Goal: Task Accomplishment & Management: Complete application form

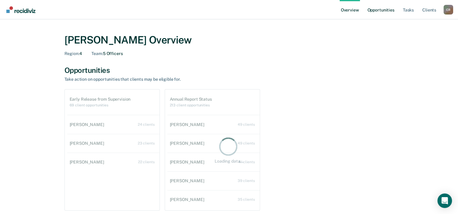
click at [385, 10] on link "Opportunities" at bounding box center [380, 9] width 29 height 19
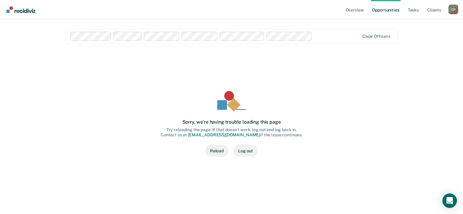
click at [223, 151] on button "Reload" at bounding box center [216, 151] width 23 height 12
click at [211, 151] on button "Reload" at bounding box center [216, 151] width 23 height 12
click at [252, 150] on button "Log out" at bounding box center [245, 151] width 25 height 12
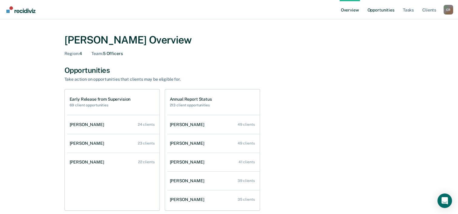
click at [379, 10] on link "Opportunities" at bounding box center [380, 9] width 29 height 19
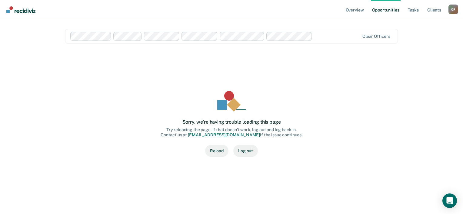
click at [212, 147] on button "Reload" at bounding box center [216, 151] width 23 height 12
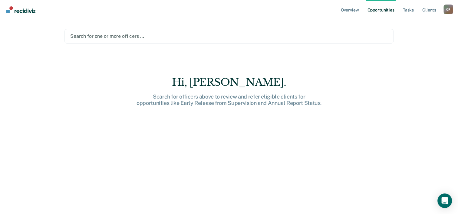
click at [161, 33] on div at bounding box center [229, 36] width 318 height 7
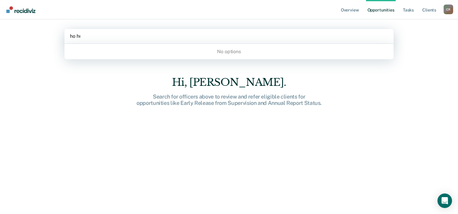
type input "[PERSON_NAME]"
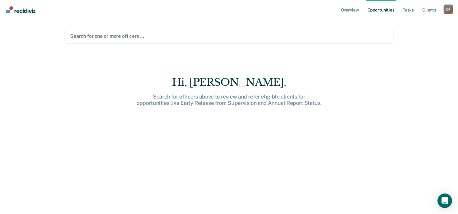
drag, startPoint x: 123, startPoint y: 33, endPoint x: 59, endPoint y: 27, distance: 63.9
click at [59, 27] on main "All selected options have been cleared. Search for one or more officers … [PERS…" at bounding box center [229, 109] width 344 height 181
click at [93, 35] on div at bounding box center [229, 36] width 318 height 7
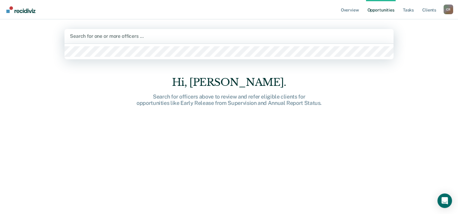
click at [93, 35] on div at bounding box center [229, 36] width 318 height 7
type input "p"
type input "H"
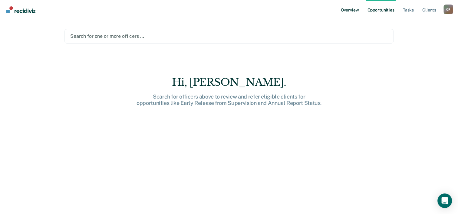
click at [353, 7] on link "Overview" at bounding box center [350, 9] width 21 height 19
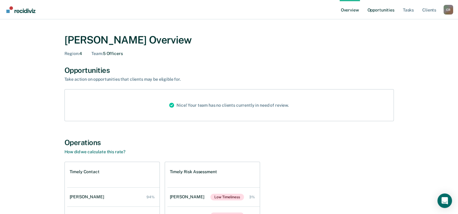
click at [378, 12] on link "Opportunities" at bounding box center [380, 9] width 29 height 19
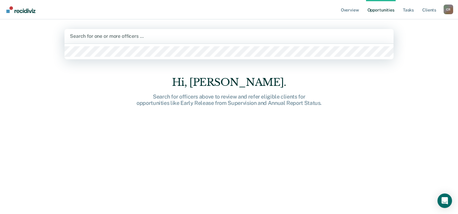
click at [369, 42] on div "Search for one or more officers …" at bounding box center [229, 36] width 329 height 15
click at [340, 39] on div at bounding box center [229, 36] width 318 height 7
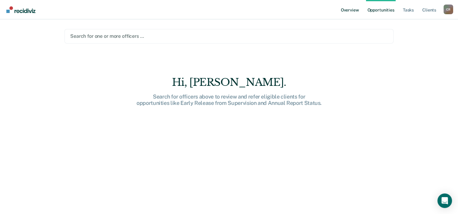
click at [350, 7] on link "Overview" at bounding box center [350, 9] width 21 height 19
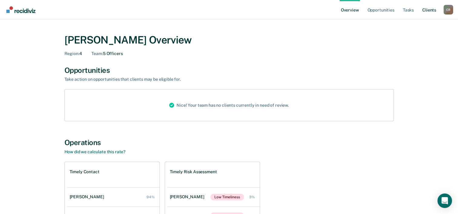
click at [433, 6] on link "Client s" at bounding box center [429, 9] width 16 height 19
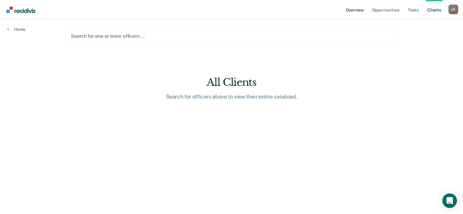
click at [356, 10] on link "Overview" at bounding box center [354, 9] width 21 height 19
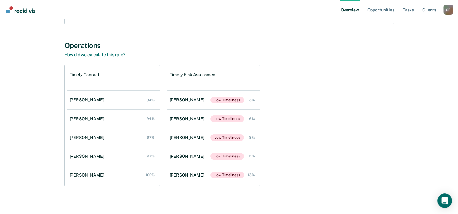
scroll to position [101, 0]
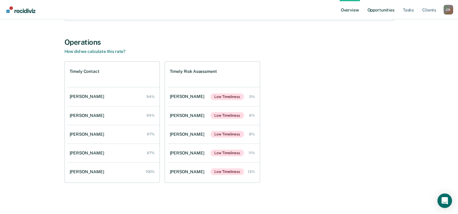
click at [376, 7] on link "Opportunities" at bounding box center [380, 9] width 29 height 19
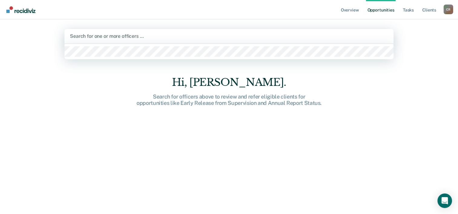
click at [171, 40] on div at bounding box center [229, 36] width 318 height 7
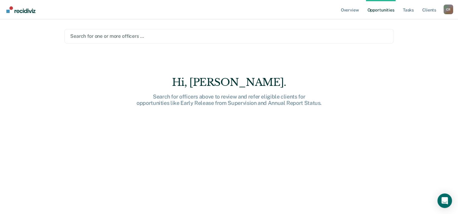
click at [171, 40] on div at bounding box center [229, 36] width 318 height 7
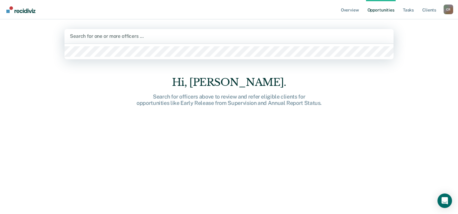
click at [170, 39] on div at bounding box center [229, 36] width 318 height 7
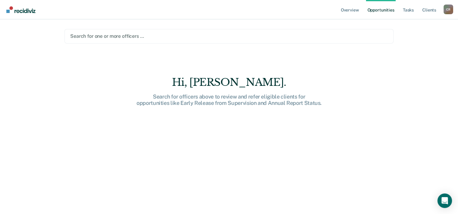
click at [170, 39] on div at bounding box center [229, 36] width 318 height 7
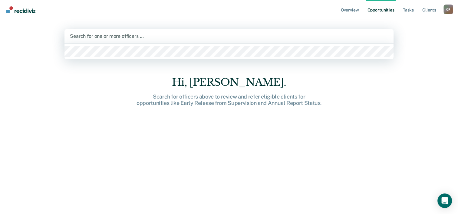
click at [170, 39] on div at bounding box center [229, 36] width 318 height 7
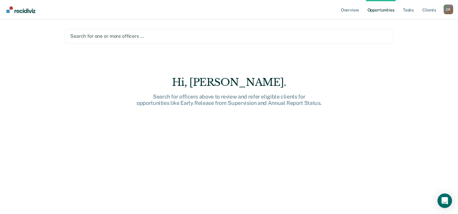
click at [170, 39] on div at bounding box center [229, 36] width 318 height 7
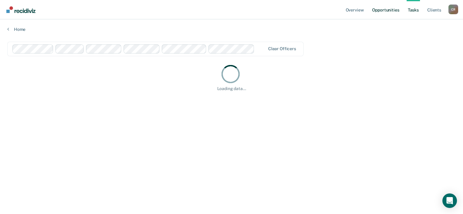
click at [388, 9] on link "Opportunities" at bounding box center [385, 9] width 29 height 19
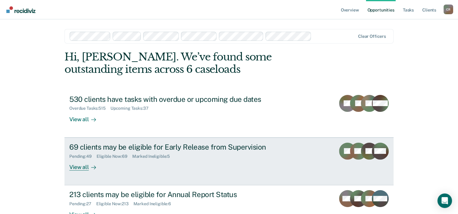
click at [77, 170] on div "View all" at bounding box center [86, 165] width 34 height 12
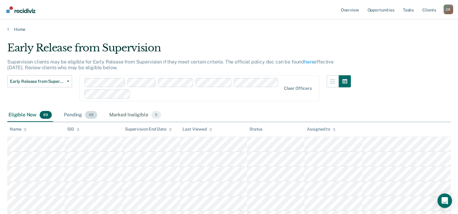
click at [91, 113] on span "49" at bounding box center [91, 115] width 12 height 8
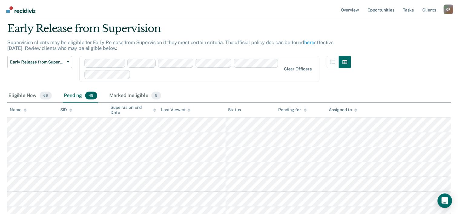
scroll to position [30, 0]
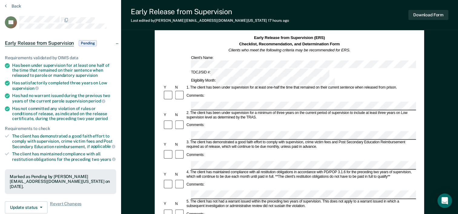
scroll to position [30, 0]
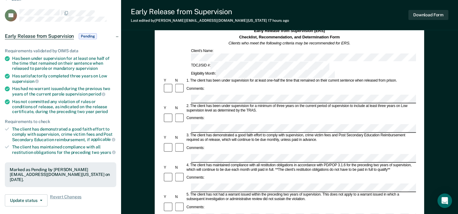
click at [355, 143] on div "Comments:" at bounding box center [289, 153] width 253 height 21
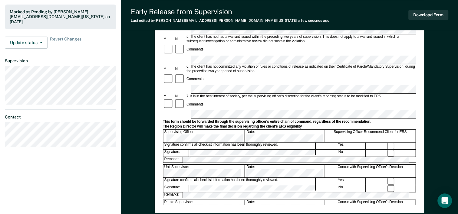
scroll to position [182, 0]
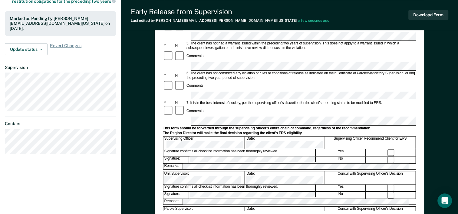
click at [276, 184] on div "Signature confirms all checklist information has been thoroughly reviewed. Yes" at bounding box center [289, 187] width 253 height 7
click at [267, 205] on div "Early Release from Supervision (ERS) Checklist, Recommendation, and Determinati…" at bounding box center [289, 44] width 253 height 335
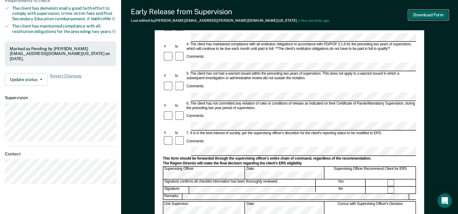
click at [428, 16] on button "Download Form" at bounding box center [429, 15] width 40 height 10
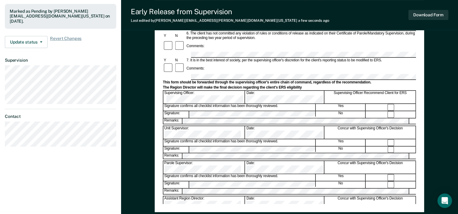
scroll to position [143, 0]
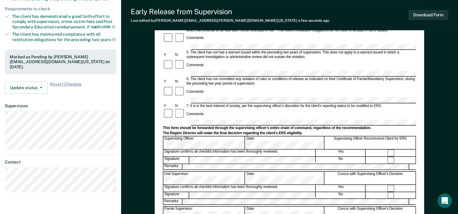
click at [392, 109] on form "Early Release from Supervision (ERS) Checklist, Recommendation, and Determinati…" at bounding box center [289, 115] width 253 height 400
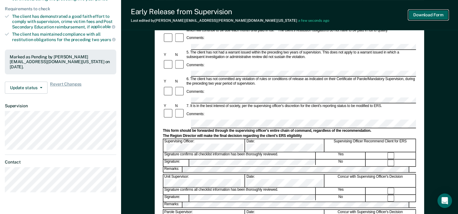
click at [420, 14] on button "Download Form" at bounding box center [429, 15] width 40 height 10
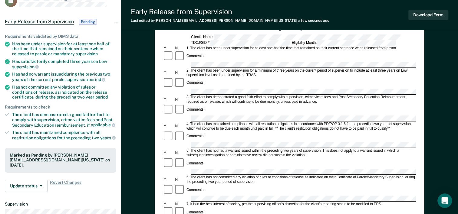
scroll to position [0, 0]
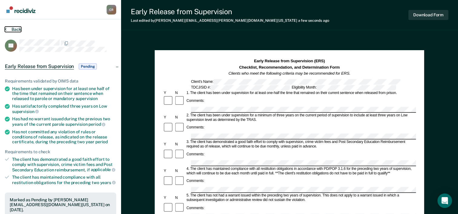
click at [13, 28] on button "Back" at bounding box center [13, 29] width 16 height 5
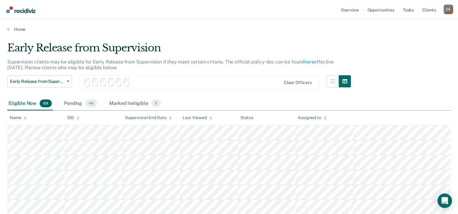
scroll to position [30, 0]
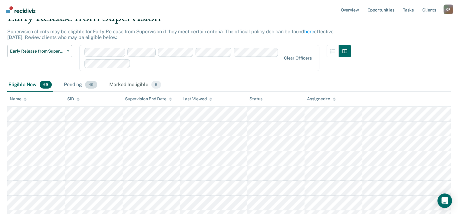
click at [80, 84] on div "Pending 49" at bounding box center [81, 84] width 36 height 13
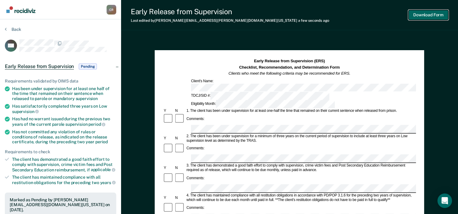
click at [429, 15] on button "Download Form" at bounding box center [429, 15] width 40 height 10
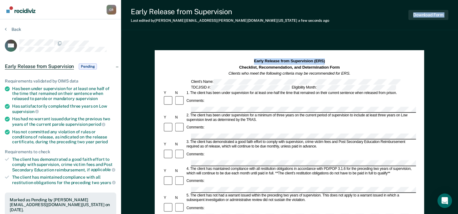
click at [303, 30] on div "Early Release from Supervision Last edited by Cynthia.Ramirez@tdcj.texas.gov a …" at bounding box center [289, 210] width 337 height 421
click at [15, 31] on button "Back" at bounding box center [13, 29] width 16 height 5
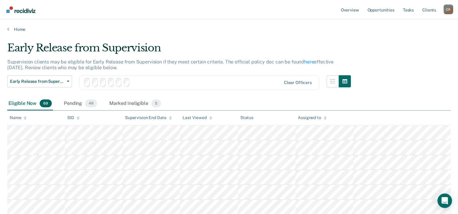
scroll to position [30, 0]
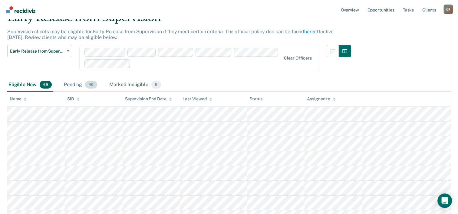
click at [81, 82] on div "Pending 49" at bounding box center [81, 84] width 36 height 13
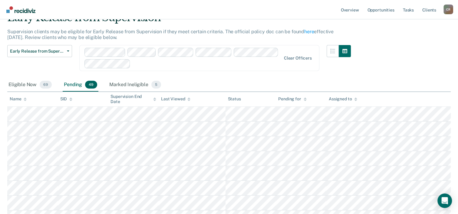
scroll to position [61, 0]
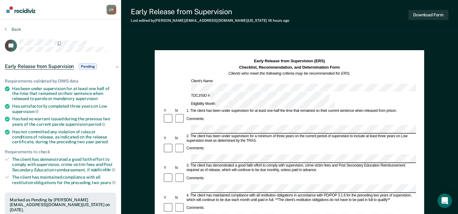
click at [401, 75] on div "Early Release from Supervision (ERS) Checklist, Recommendation, and Determinati…" at bounding box center [289, 67] width 253 height 18
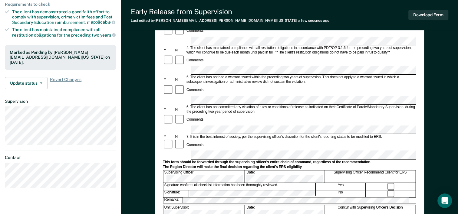
scroll to position [151, 0]
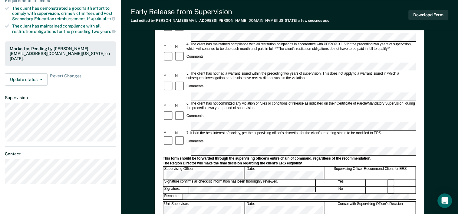
click at [228, 159] on form "Early Release from Supervision (ERS) Checklist, Recommendation, and Determinati…" at bounding box center [289, 126] width 253 height 439
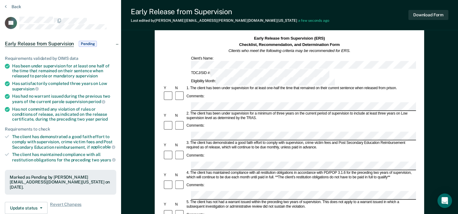
scroll to position [0, 0]
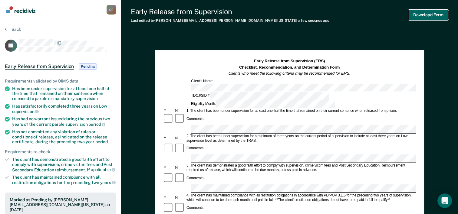
click at [439, 13] on button "Download Form" at bounding box center [429, 15] width 40 height 10
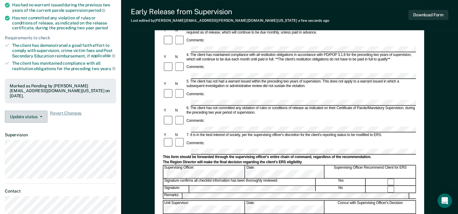
scroll to position [121, 0]
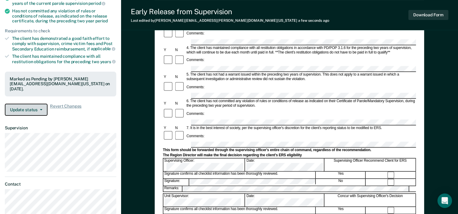
click at [29, 104] on button "Update status" at bounding box center [26, 110] width 43 height 12
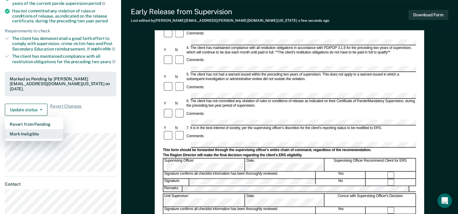
click at [27, 129] on button "Mark Ineligible" at bounding box center [34, 134] width 58 height 10
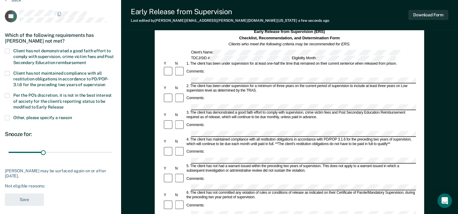
scroll to position [0, 0]
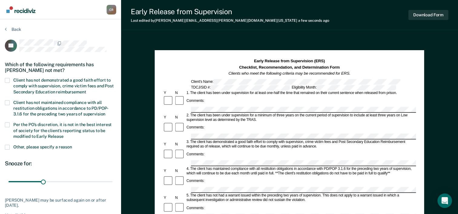
click at [27, 85] on span "Client has not demonstrated a good faith effort to comply with supervision, cri…" at bounding box center [63, 86] width 101 height 16
click at [86, 90] on input "Client has not demonstrated a good faith effort to comply with supervision, cri…" at bounding box center [86, 90] width 0 height 0
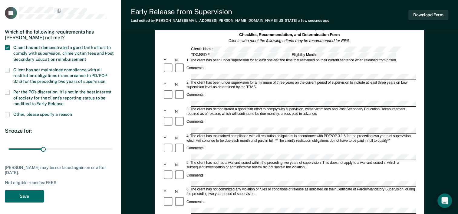
scroll to position [61, 0]
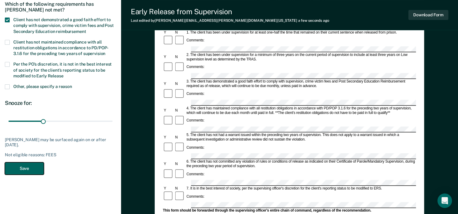
click at [36, 168] on button "Save" at bounding box center [24, 169] width 39 height 12
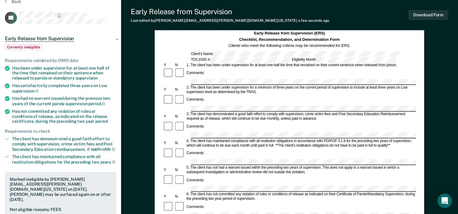
scroll to position [0, 0]
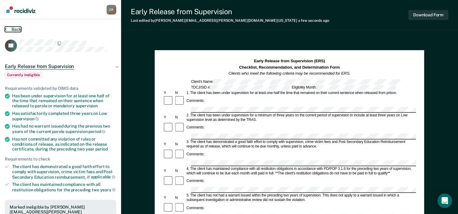
click at [9, 30] on button "Back" at bounding box center [13, 29] width 16 height 5
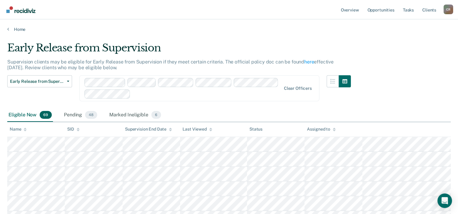
scroll to position [61, 0]
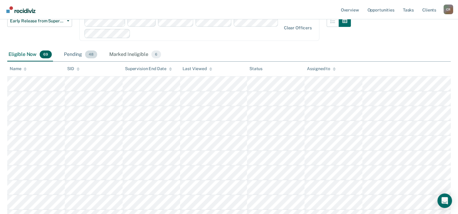
drag, startPoint x: 68, startPoint y: 54, endPoint x: 73, endPoint y: 53, distance: 4.3
click at [68, 54] on div "Pending 48" at bounding box center [81, 54] width 36 height 13
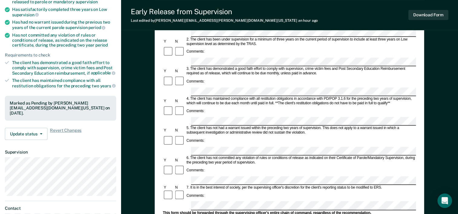
scroll to position [30, 0]
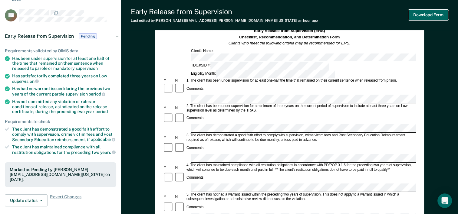
click at [429, 13] on button "Download Form" at bounding box center [429, 15] width 40 height 10
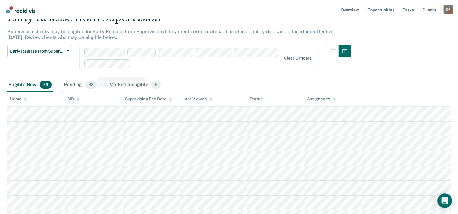
scroll to position [61, 0]
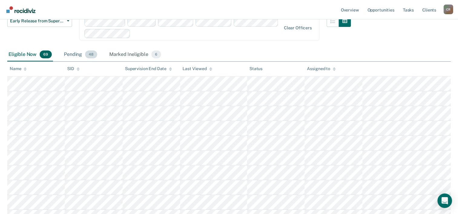
click at [93, 53] on span "48" at bounding box center [91, 55] width 12 height 8
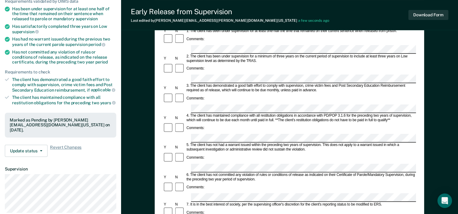
scroll to position [91, 0]
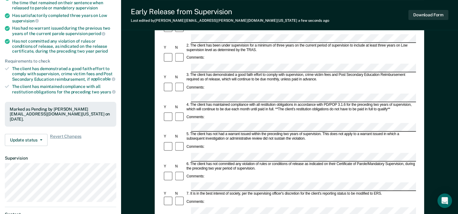
click at [344, 161] on form "Early Release from Supervision (ERS) Checklist, Recommendation, and Determinati…" at bounding box center [289, 187] width 253 height 439
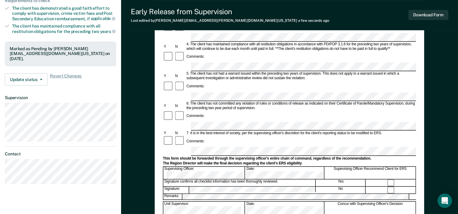
scroll to position [182, 0]
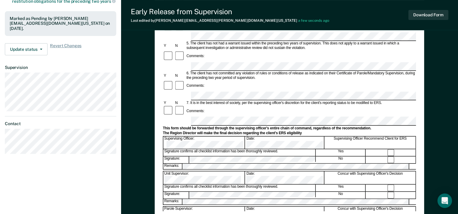
click at [242, 128] on form "Early Release from Supervision (ERS) Checklist, Recommendation, and Determinati…" at bounding box center [289, 96] width 253 height 439
click at [160, 173] on div "Early Release from Supervision (ERS) Checklist, Recommendation, and Determinati…" at bounding box center [290, 44] width 270 height 351
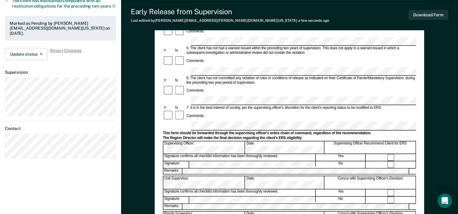
scroll to position [234, 0]
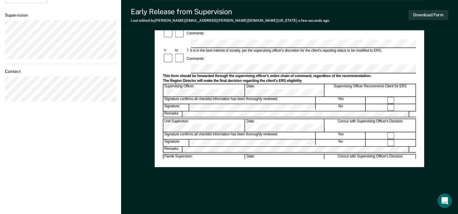
click at [422, 20] on div "Download Form" at bounding box center [429, 14] width 40 height 15
click at [422, 17] on button "Download Form" at bounding box center [429, 15] width 40 height 10
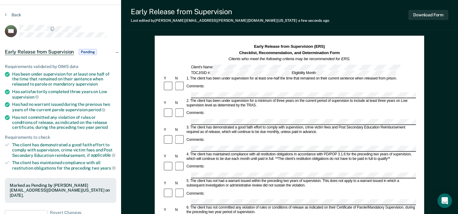
scroll to position [0, 0]
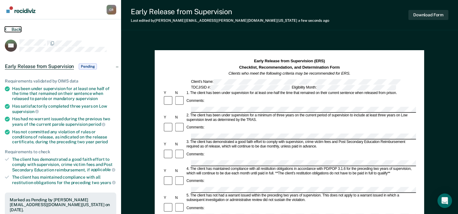
click at [17, 31] on button "Back" at bounding box center [13, 29] width 16 height 5
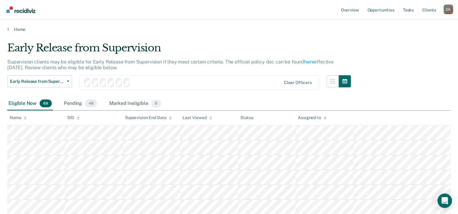
scroll to position [61, 0]
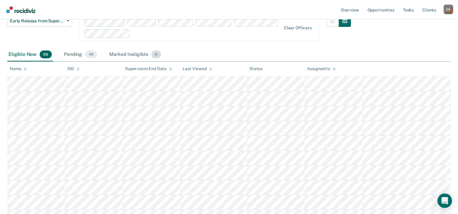
click at [121, 55] on div "Marked Ineligible 6" at bounding box center [135, 54] width 54 height 13
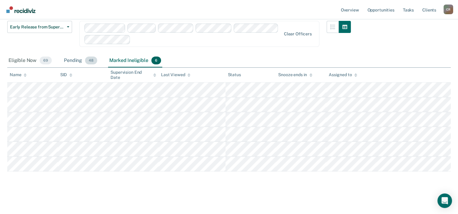
click at [76, 60] on div "Pending 48" at bounding box center [81, 60] width 36 height 13
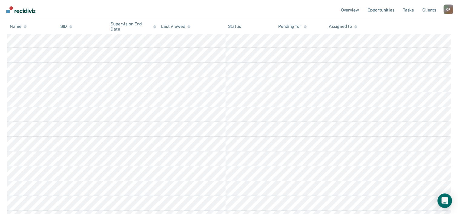
scroll to position [115, 0]
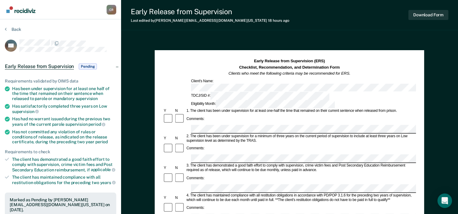
scroll to position [30, 0]
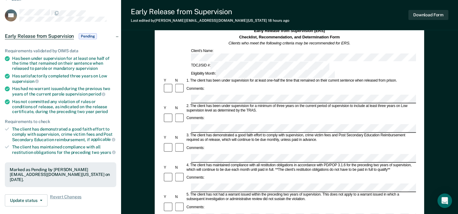
click at [239, 104] on div "2. The client has been under supervision for a minimum of three years on the cu…" at bounding box center [301, 108] width 230 height 9
drag, startPoint x: 239, startPoint y: 85, endPoint x: 231, endPoint y: 87, distance: 7.7
click at [231, 104] on div "2. The client has been under supervision for a minimum of three years on the cu…" at bounding box center [301, 108] width 230 height 9
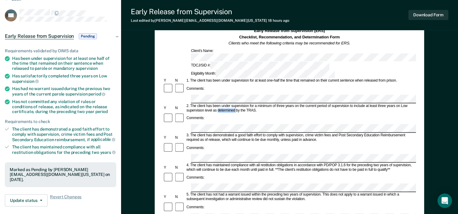
click at [231, 104] on div "2. The client has been under supervision for a minimum of three years on the cu…" at bounding box center [301, 108] width 230 height 9
drag, startPoint x: 231, startPoint y: 87, endPoint x: 232, endPoint y: 92, distance: 5.5
click at [232, 113] on div "Comments:" at bounding box center [289, 119] width 253 height 12
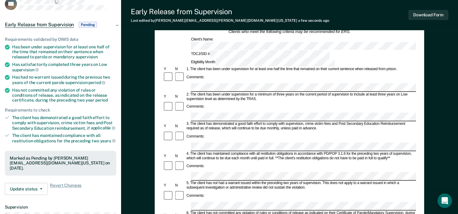
scroll to position [52, 0]
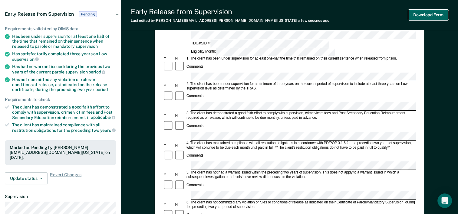
click at [429, 14] on button "Download Form" at bounding box center [429, 15] width 40 height 10
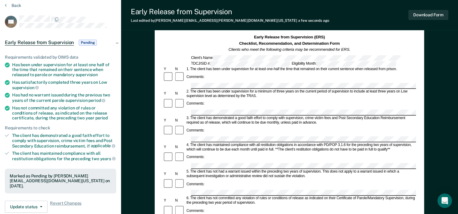
scroll to position [0, 0]
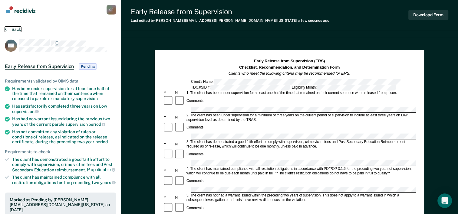
click at [8, 29] on button "Back" at bounding box center [13, 29] width 16 height 5
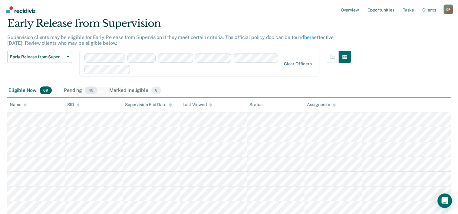
scroll to position [24, 0]
click at [76, 91] on div "Pending 48" at bounding box center [81, 91] width 36 height 13
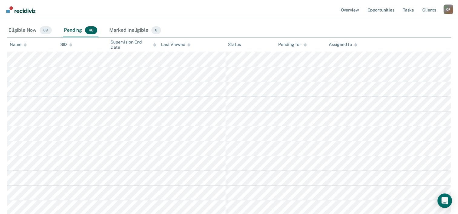
scroll to position [85, 0]
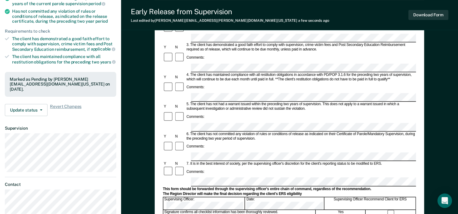
scroll to position [121, 0]
click at [36, 104] on button "Update status" at bounding box center [26, 110] width 43 height 12
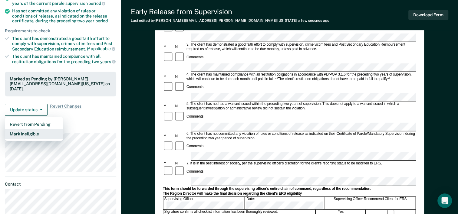
click at [38, 129] on button "Mark Ineligible" at bounding box center [34, 134] width 58 height 10
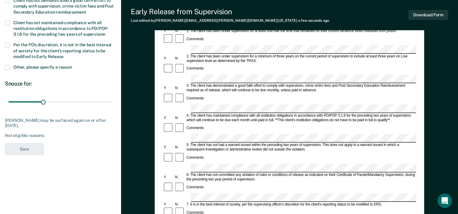
scroll to position [30, 0]
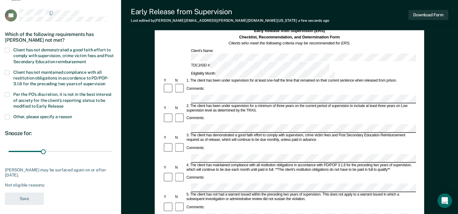
click at [15, 49] on span "Client has not demonstrated a good faith effort to comply with supervision, cri…" at bounding box center [63, 56] width 101 height 16
click at [86, 60] on input "Client has not demonstrated a good faith effort to comply with supervision, cri…" at bounding box center [86, 60] width 0 height 0
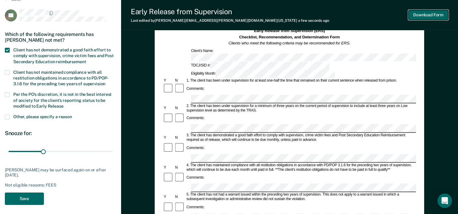
click at [438, 15] on button "Download Form" at bounding box center [429, 15] width 40 height 10
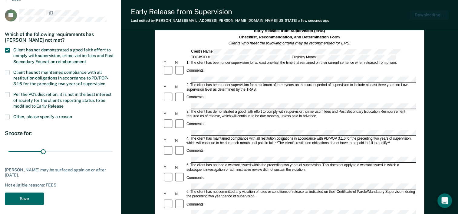
scroll to position [0, 0]
click at [22, 198] on button "Save" at bounding box center [24, 199] width 39 height 12
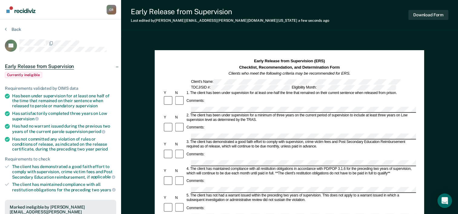
click at [15, 25] on section "Back LF Early Release from Supervision Currently ineligible Requirements valida…" at bounding box center [60, 197] width 121 height 356
click at [15, 29] on button "Back" at bounding box center [13, 29] width 16 height 5
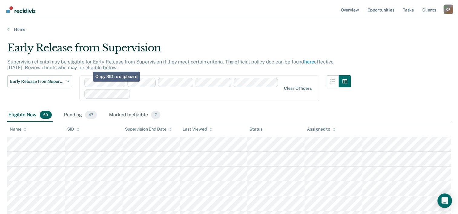
scroll to position [85, 0]
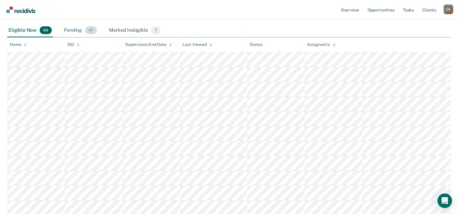
drag, startPoint x: 81, startPoint y: 30, endPoint x: 73, endPoint y: 34, distance: 9.2
click at [82, 30] on div "Pending 47" at bounding box center [80, 30] width 35 height 13
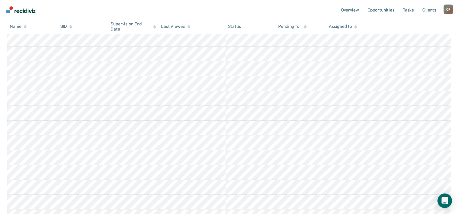
scroll to position [145, 0]
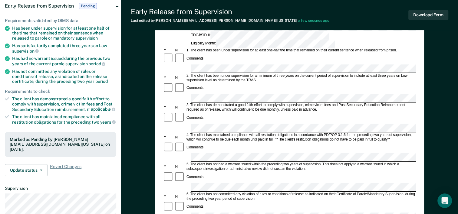
scroll to position [121, 0]
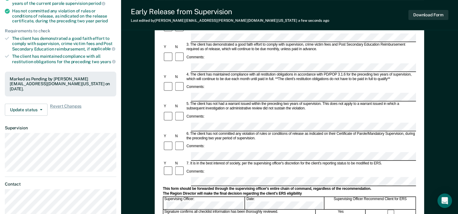
click at [234, 189] on form "Early Release from Supervision (ERS) Checklist, Recommendation, and Determinati…" at bounding box center [289, 156] width 253 height 439
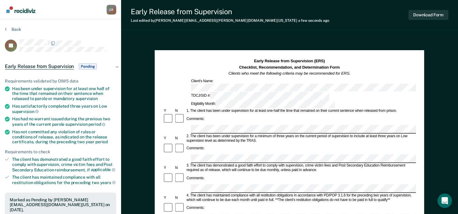
scroll to position [0, 0]
click at [432, 14] on button "Download Form" at bounding box center [429, 15] width 40 height 10
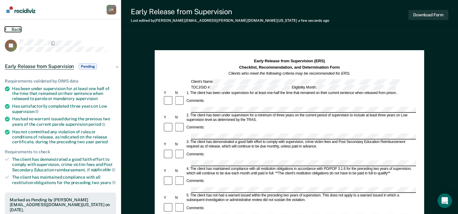
click at [19, 30] on button "Back" at bounding box center [13, 29] width 16 height 5
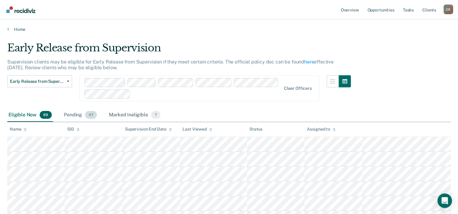
click at [82, 112] on div "Pending 47" at bounding box center [80, 115] width 35 height 13
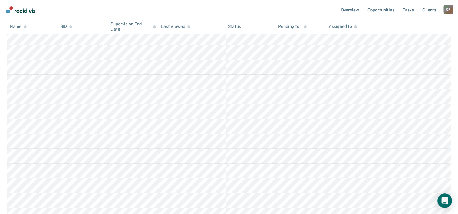
scroll to position [182, 0]
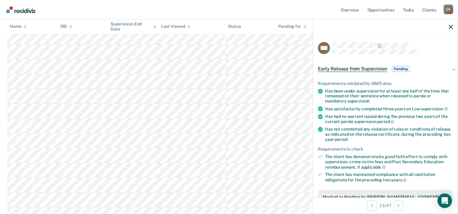
click at [451, 29] on div at bounding box center [385, 26] width 145 height 15
click at [450, 26] on icon "button" at bounding box center [451, 27] width 4 height 4
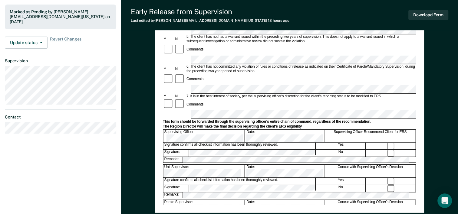
scroll to position [182, 0]
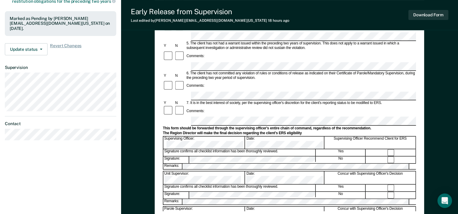
click at [245, 207] on div "Parole Supervisor:" at bounding box center [205, 213] width 82 height 13
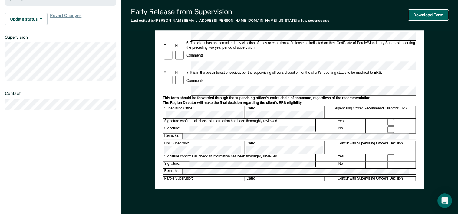
click at [431, 16] on button "Download Form" at bounding box center [429, 15] width 40 height 10
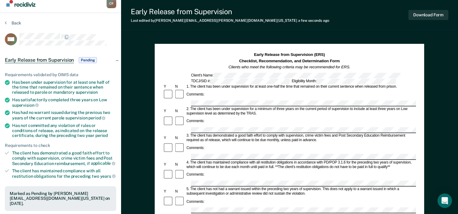
scroll to position [0, 0]
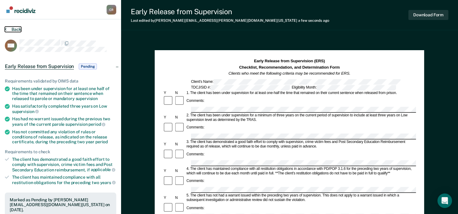
click at [13, 30] on button "Back" at bounding box center [13, 29] width 16 height 5
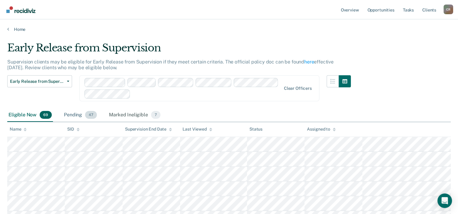
click at [82, 115] on div "Pending 47" at bounding box center [80, 115] width 35 height 13
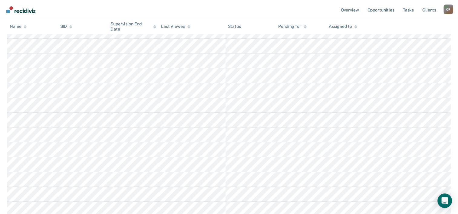
scroll to position [182, 0]
